Goal: Task Accomplishment & Management: Manage account settings

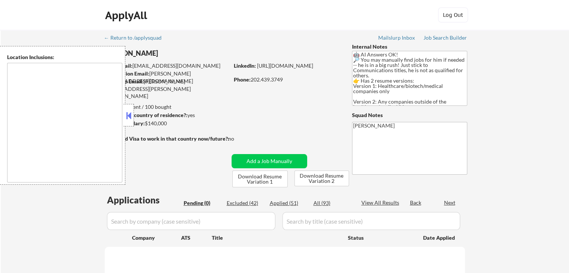
type textarea "[GEOGRAPHIC_DATA], [GEOGRAPHIC_DATA] [GEOGRAPHIC_DATA], [GEOGRAPHIC_DATA] [GEOG…"
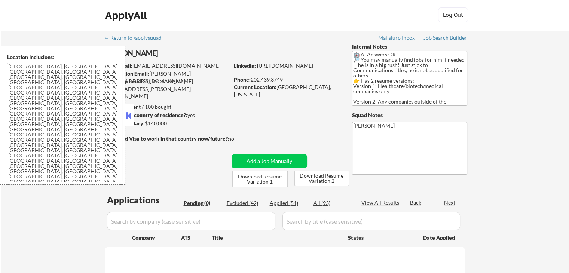
select select ""pending""
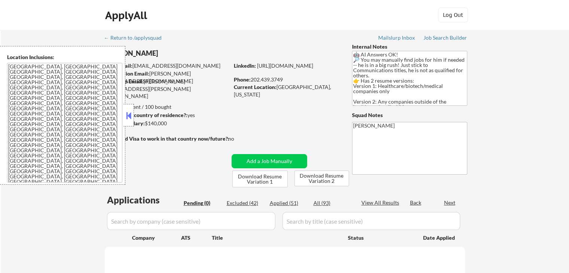
select select ""pending""
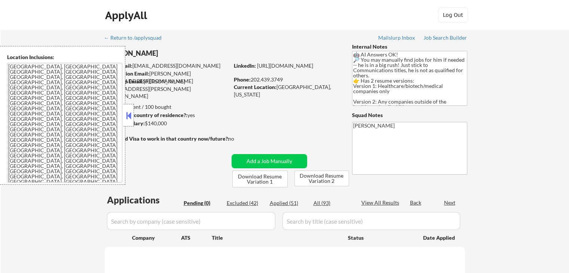
select select ""pending""
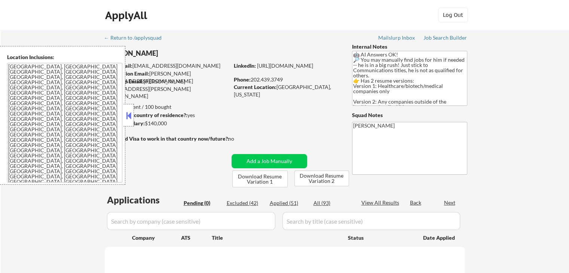
select select ""pending""
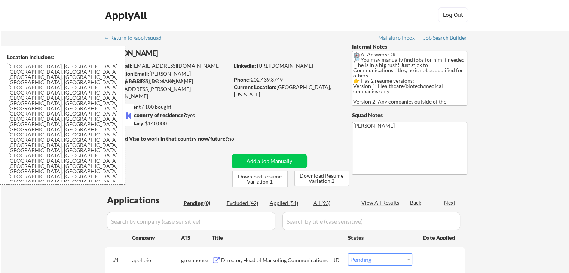
select select ""PLACEHOLDER_1427118222253""
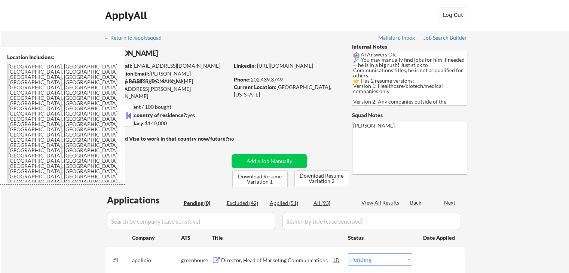
select select ""PLACEHOLDER_1427118222253""
select select ""pending""
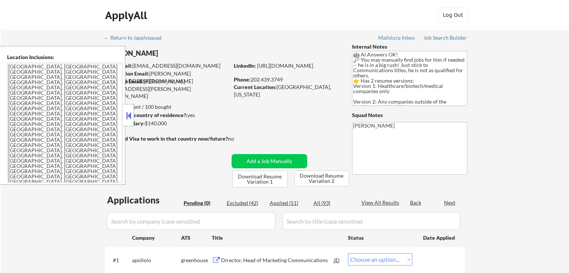
select select ""pending""
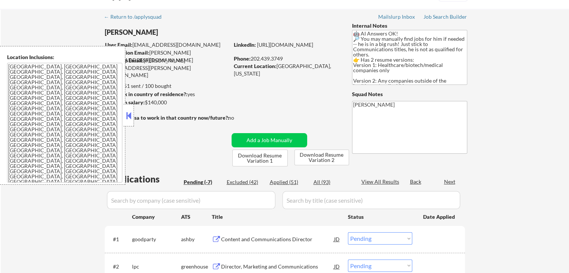
scroll to position [37, 0]
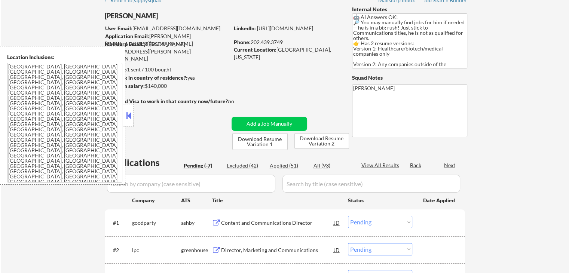
select select ""PLACEHOLDER_1427118222253""
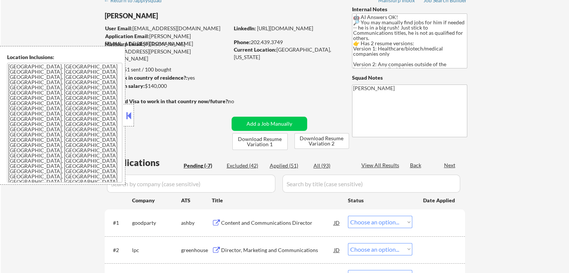
select select ""pending""
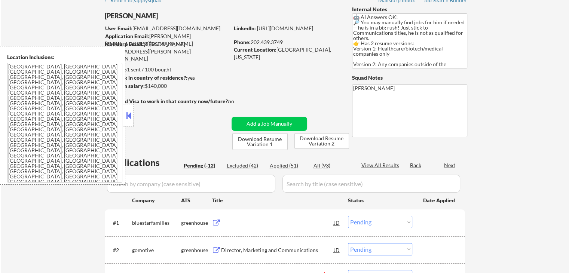
scroll to position [10, 0]
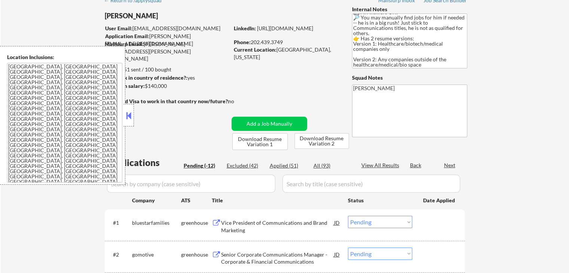
select select ""PLACEHOLDER_1427118222253""
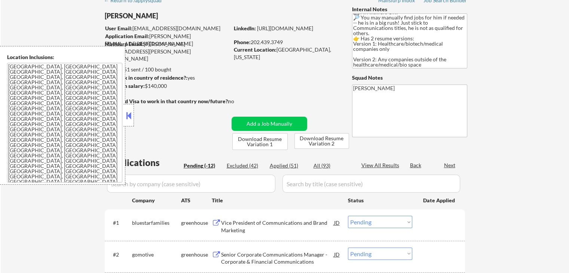
select select ""PLACEHOLDER_1427118222253""
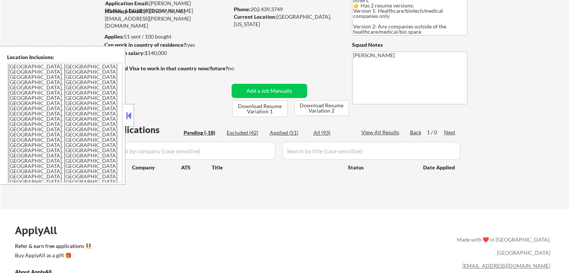
scroll to position [75, 0]
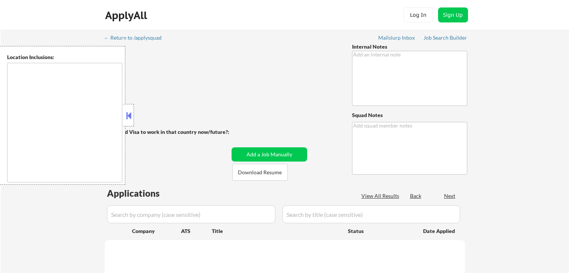
scroll to position [75, 0]
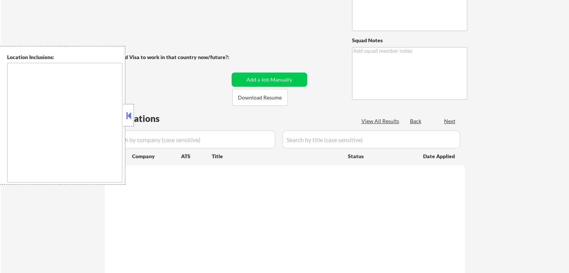
type textarea "🤖 AI Answers OK! 🔎 You may manually find jobs for him if needed -- he is in a b…"
type textarea "[PERSON_NAME]"
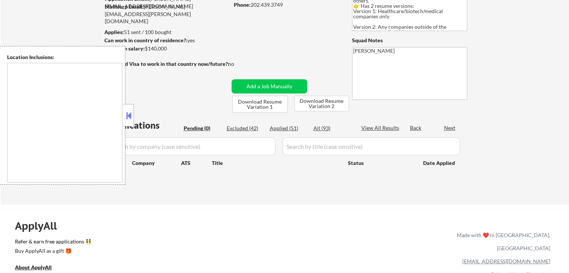
type textarea "[GEOGRAPHIC_DATA], [GEOGRAPHIC_DATA] [GEOGRAPHIC_DATA], [GEOGRAPHIC_DATA] [GEOG…"
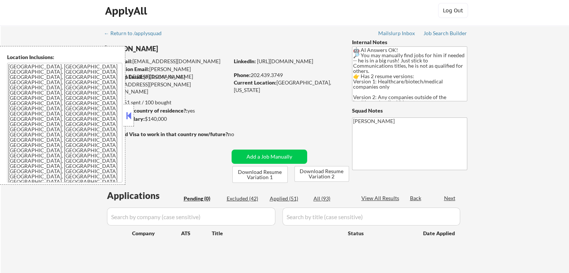
scroll to position [0, 0]
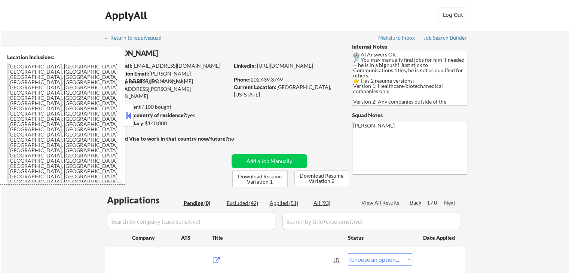
select select ""pending""
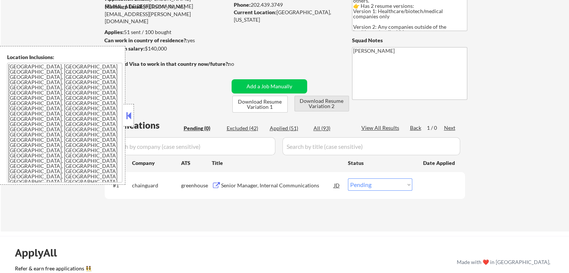
scroll to position [112, 0]
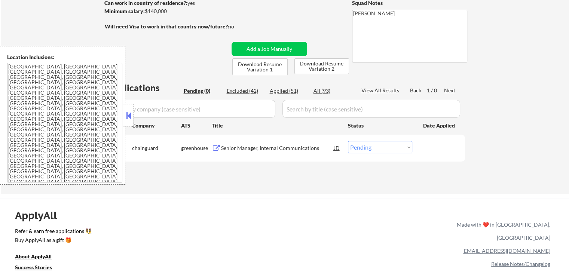
click at [287, 149] on div "Senior Manager, Internal Communications" at bounding box center [277, 147] width 113 height 7
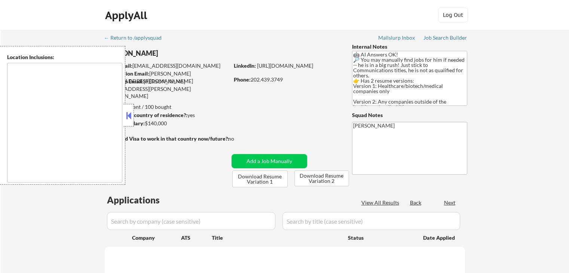
scroll to position [112, 0]
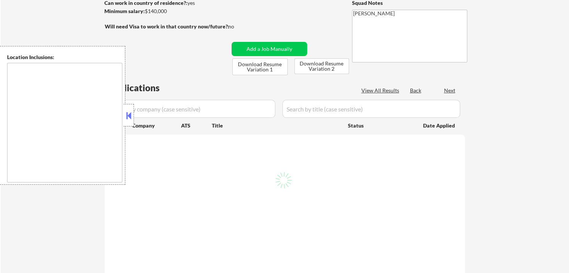
select select ""pending""
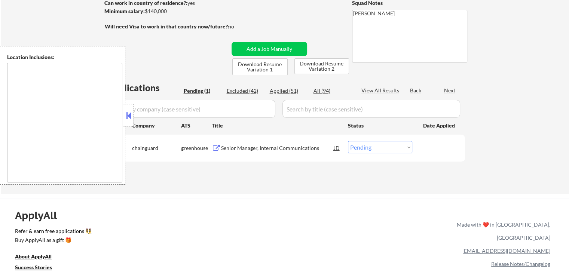
type textarea "[GEOGRAPHIC_DATA], [GEOGRAPHIC_DATA] [GEOGRAPHIC_DATA], [GEOGRAPHIC_DATA] [GEOG…"
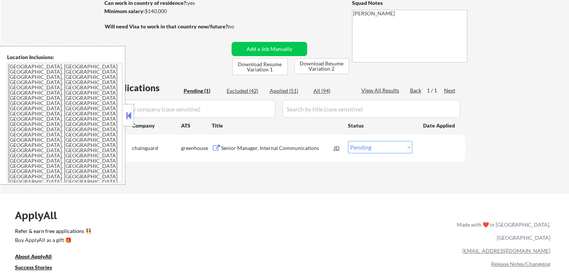
click at [375, 142] on select "Choose an option... Pending Applied Excluded (Questions) Excluded (Expired) Exc…" at bounding box center [380, 147] width 64 height 12
select select ""applied""
click at [348, 141] on select "Choose an option... Pending Applied Excluded (Questions) Excluded (Expired) Exc…" at bounding box center [380, 147] width 64 height 12
